Goal: Information Seeking & Learning: Learn about a topic

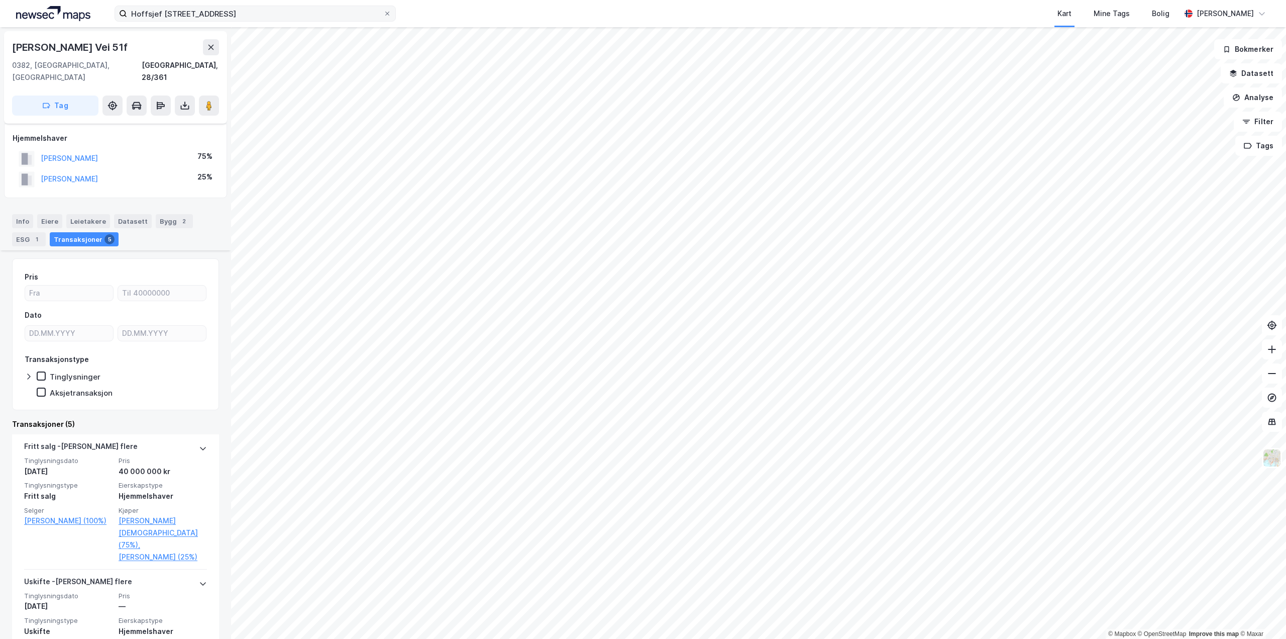
scroll to position [301, 0]
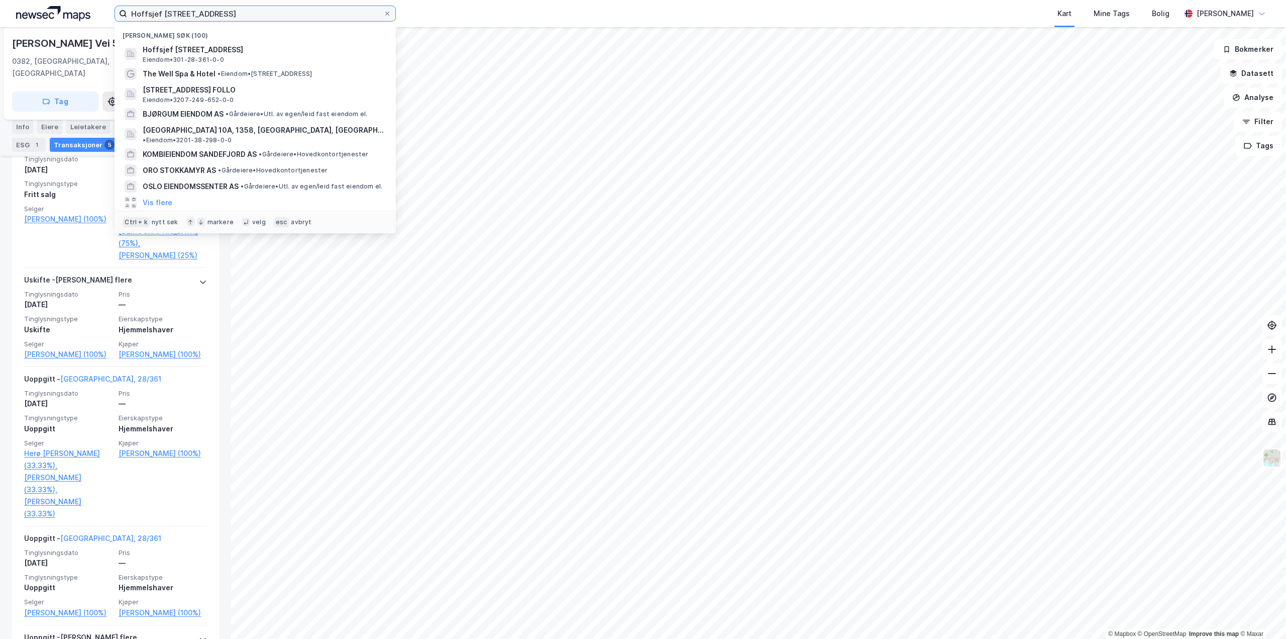
drag, startPoint x: 313, startPoint y: 19, endPoint x: 58, endPoint y: 6, distance: 255.5
click at [58, 6] on div "Hoffsjef [STREET_ADDRESS] Nylige søk (100) Hoffsjef [STREET_ADDRESS], [GEOGRAPH…" at bounding box center [643, 13] width 1286 height 27
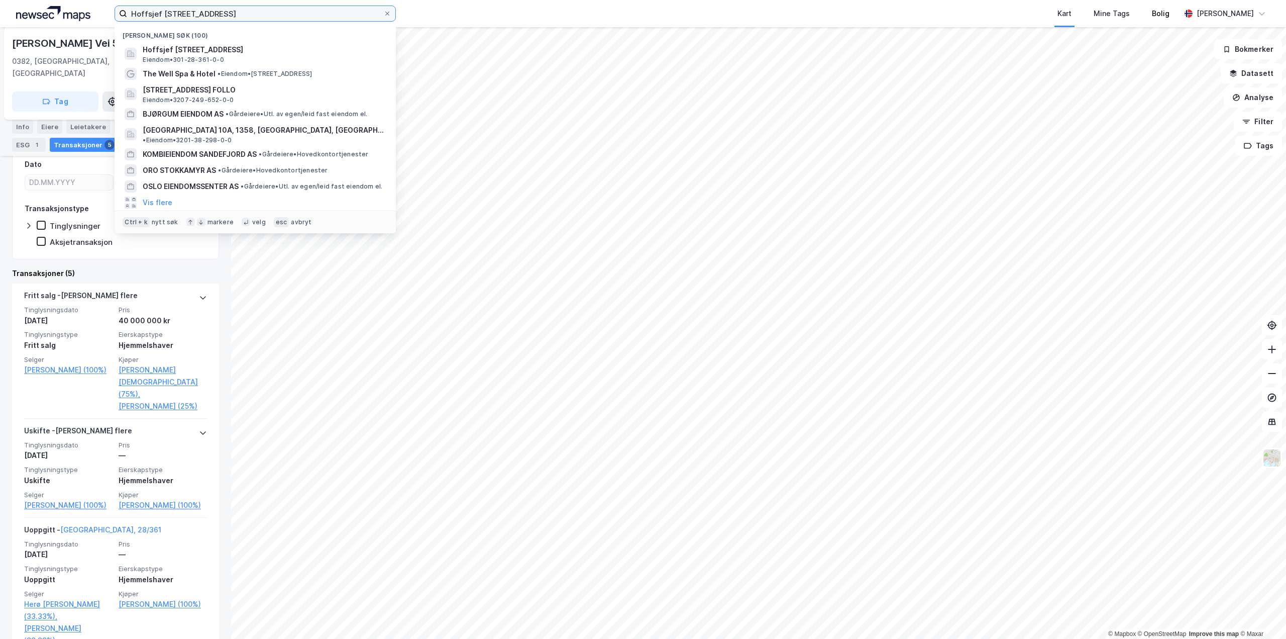
paste input "[STREET_ADDRESS]"
type input "[STREET_ADDRESS]"
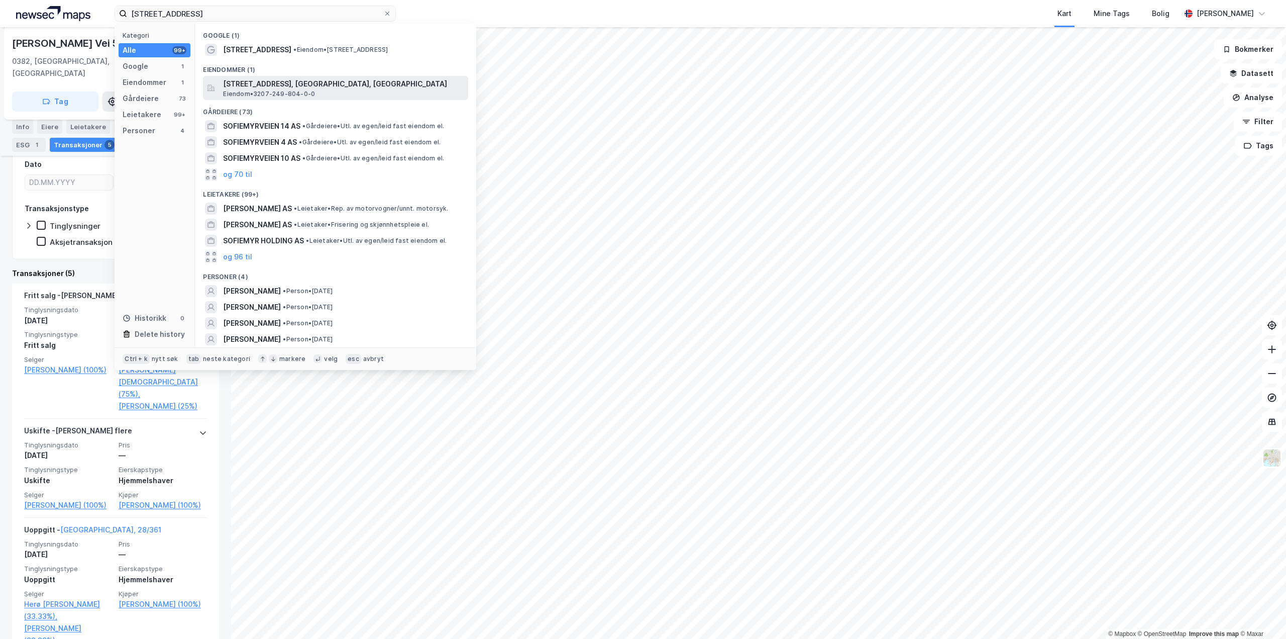
click at [292, 88] on span "[STREET_ADDRESS], [GEOGRAPHIC_DATA], [GEOGRAPHIC_DATA]" at bounding box center [343, 84] width 241 height 12
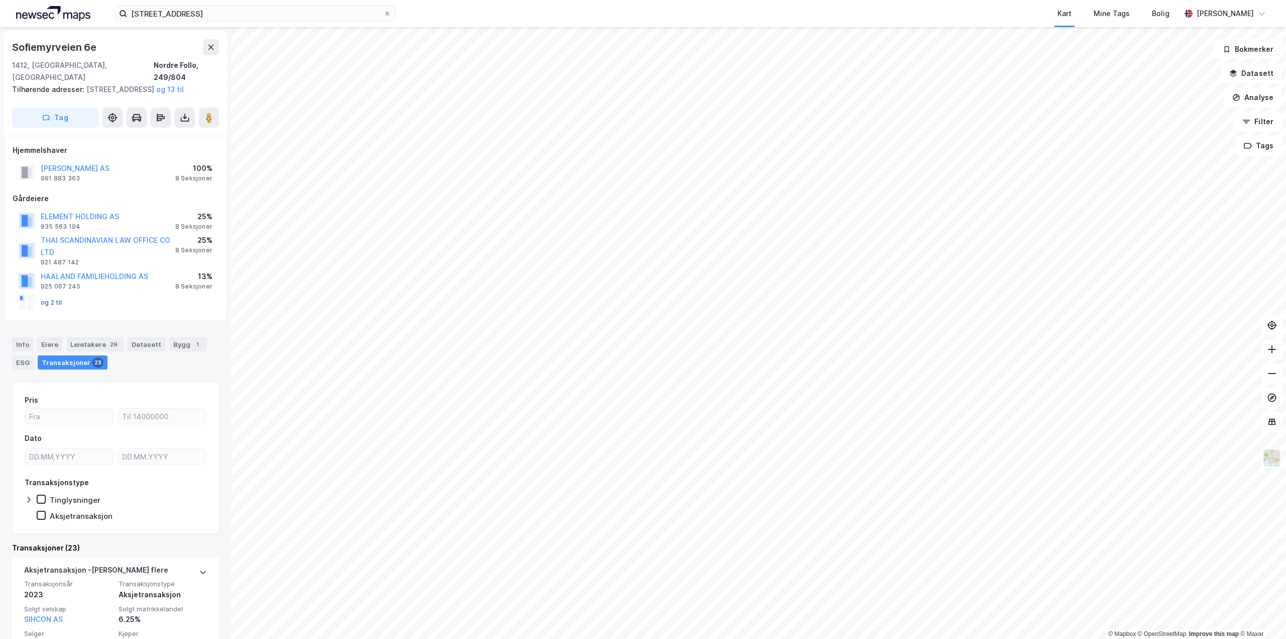
click at [0, 0] on button "og 2 til" at bounding box center [0, 0] width 0 height 0
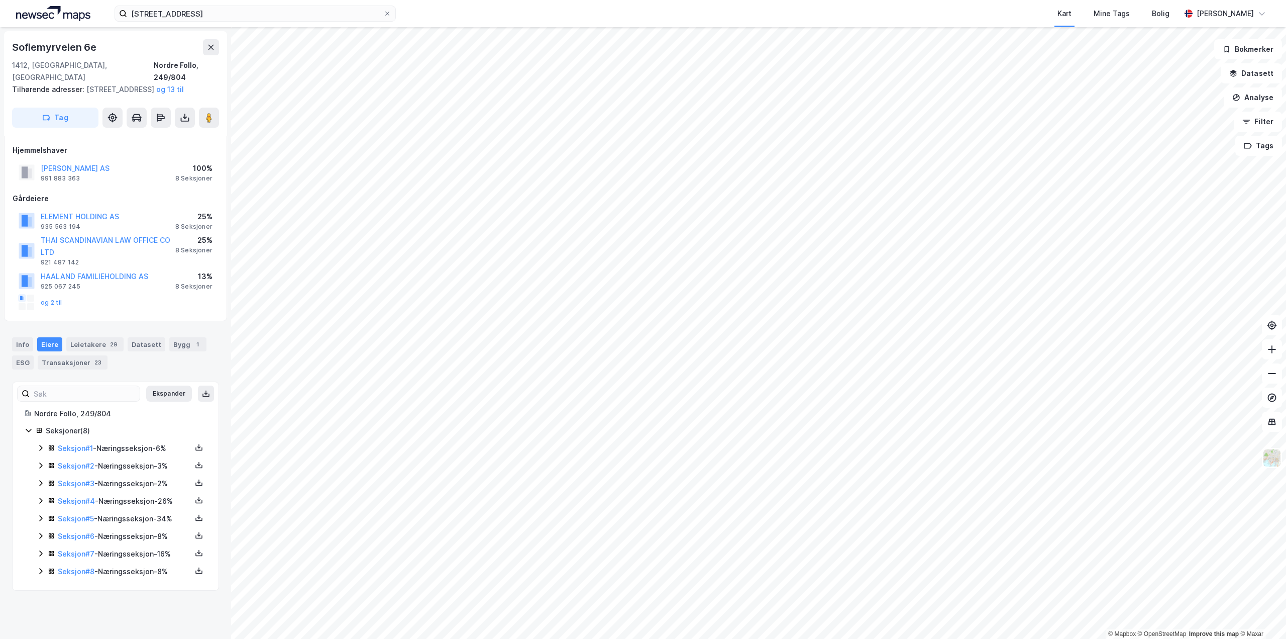
click at [40, 577] on div "Seksjon # 8 - Næringsseksjon - 8%" at bounding box center [122, 571] width 170 height 13
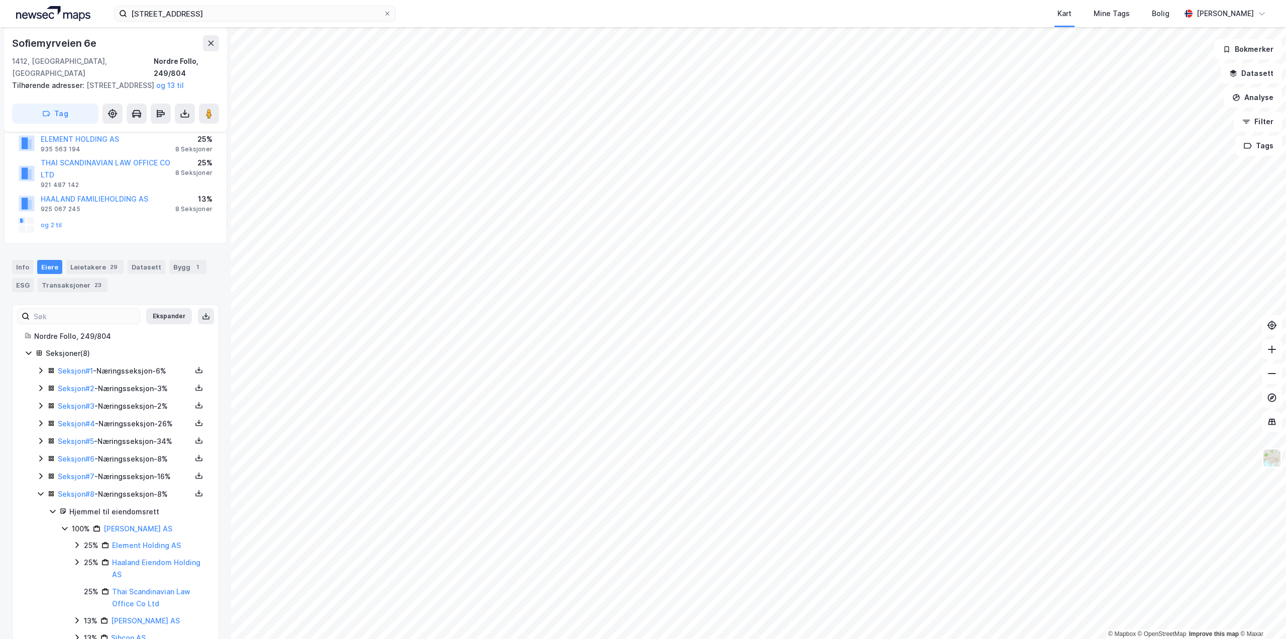
scroll to position [100, 0]
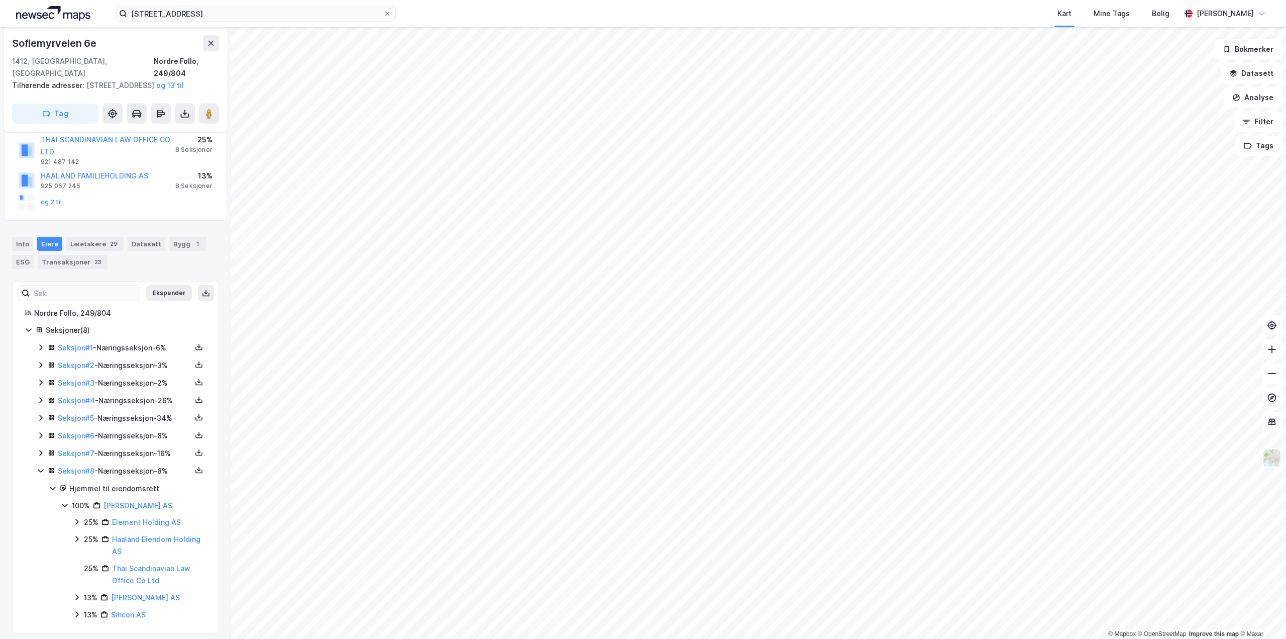
click at [40, 454] on icon at bounding box center [41, 453] width 8 height 8
click at [41, 437] on icon at bounding box center [41, 435] width 8 height 8
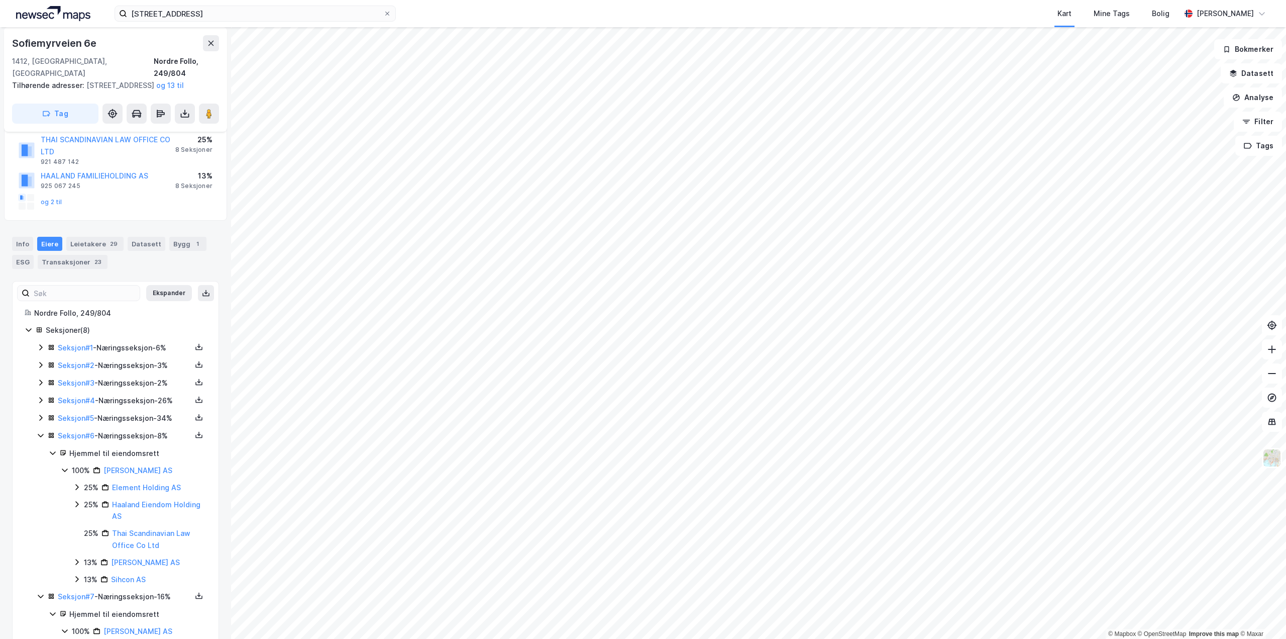
click at [42, 417] on icon at bounding box center [40, 417] width 3 height 6
click at [39, 405] on div "Seksjon # 4 - Næringsseksjon - 26%" at bounding box center [122, 400] width 170 height 13
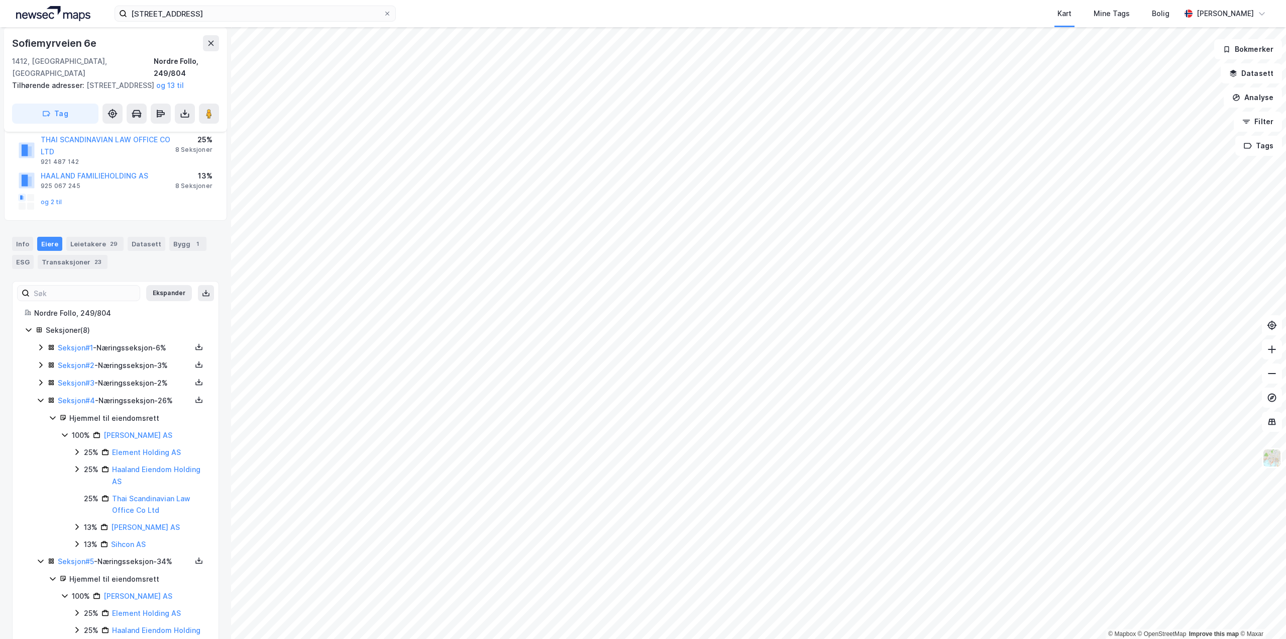
click at [37, 383] on icon at bounding box center [41, 382] width 8 height 8
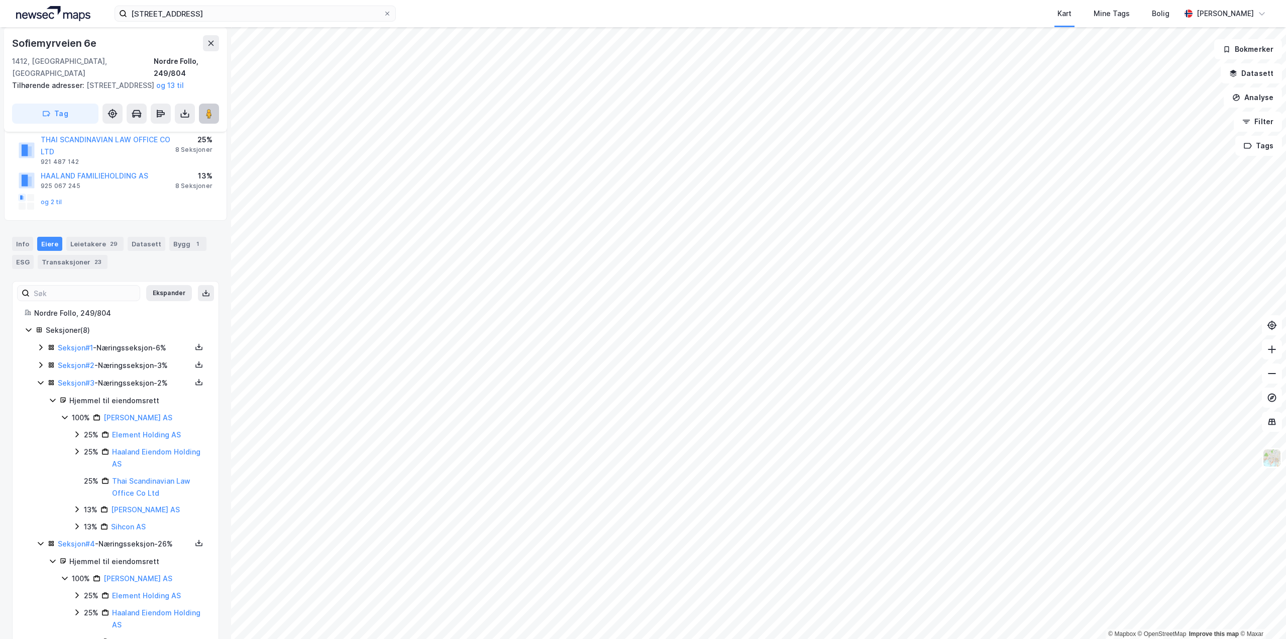
click at [210, 116] on image at bounding box center [209, 114] width 6 height 10
